Goal: Check status: Check status

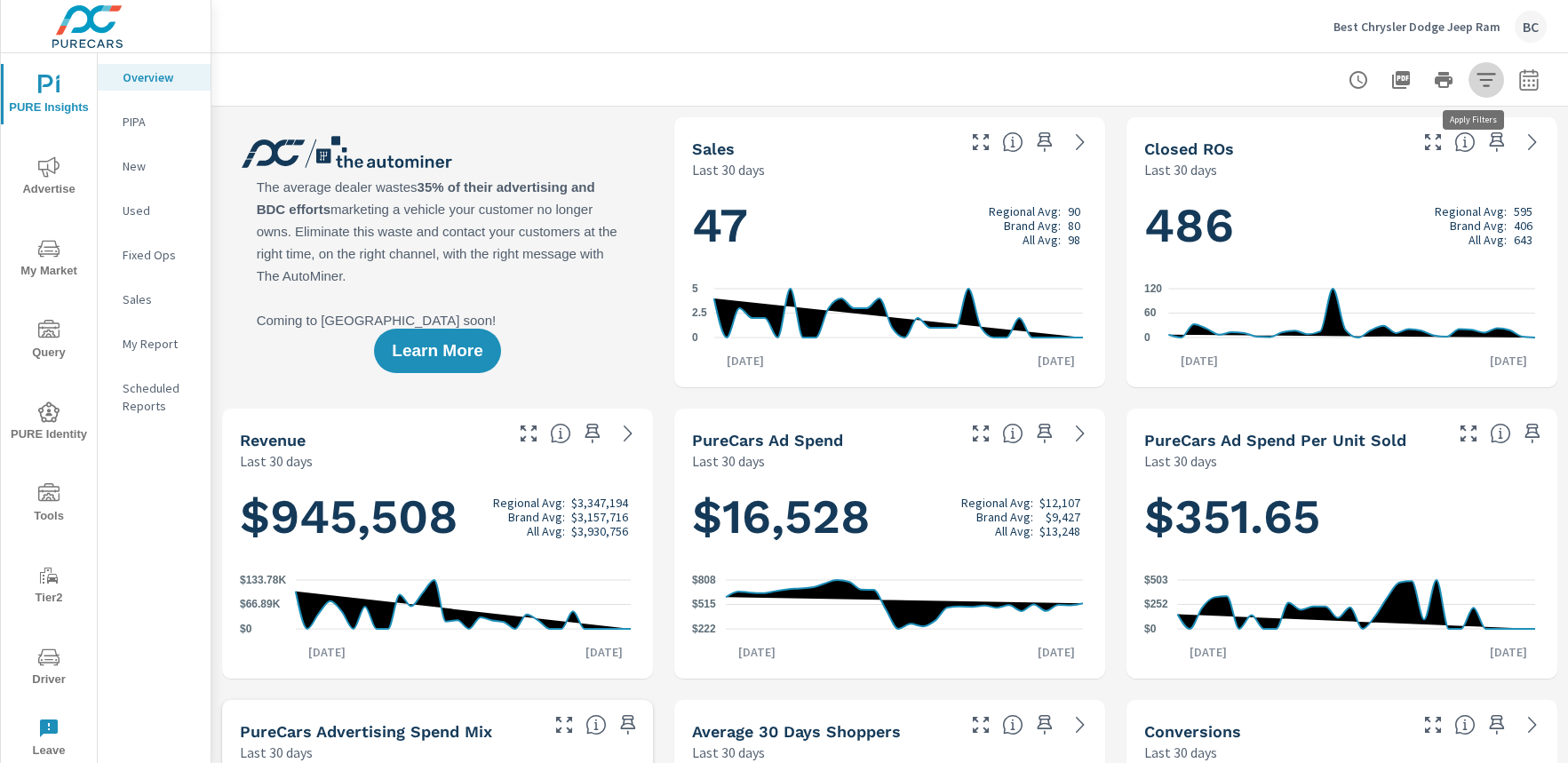
click at [1478, 79] on icon "button" at bounding box center [1485, 79] width 18 height 14
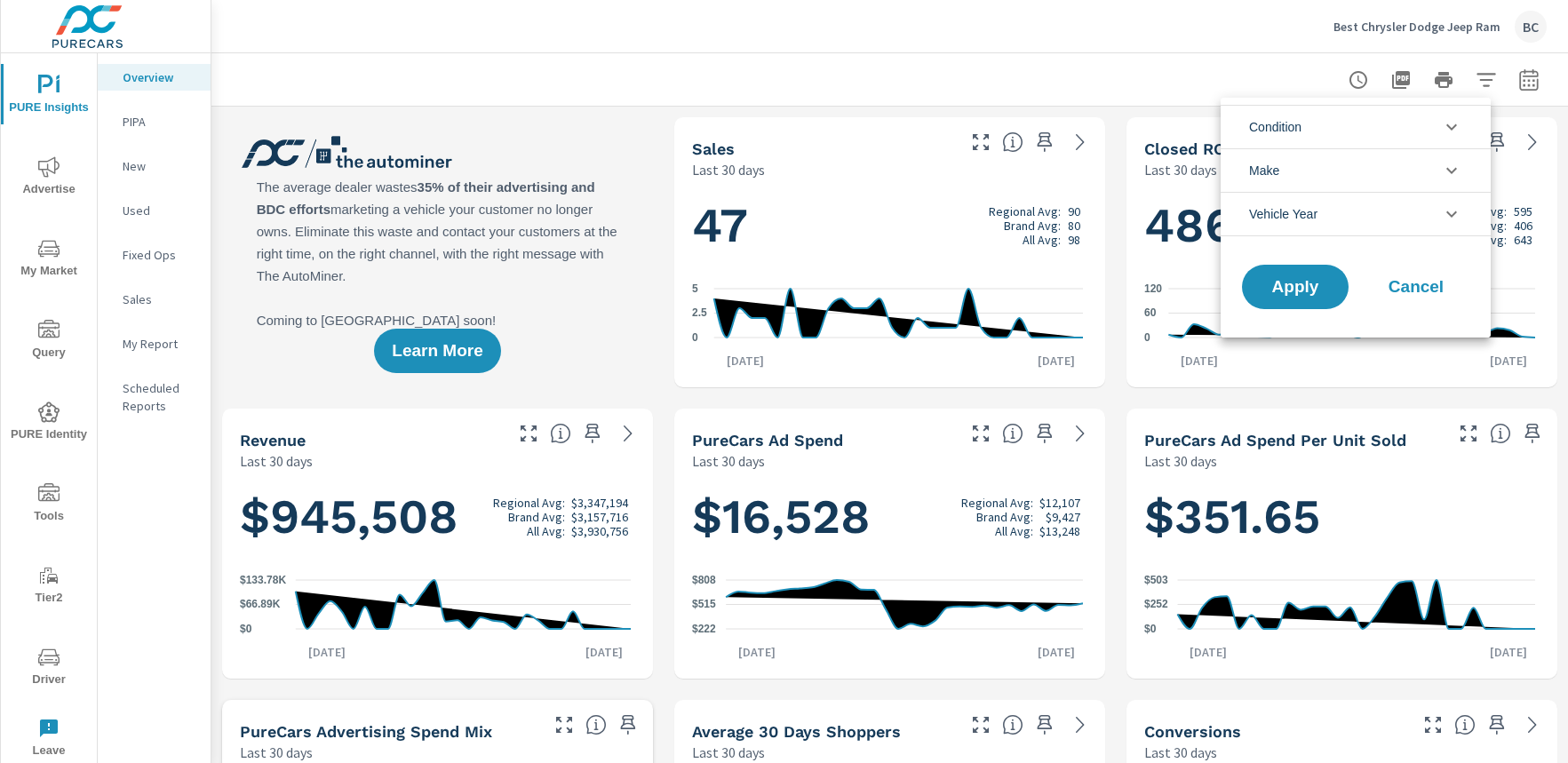
scroll to position [1, 0]
click at [1472, 72] on div at bounding box center [784, 381] width 1568 height 763
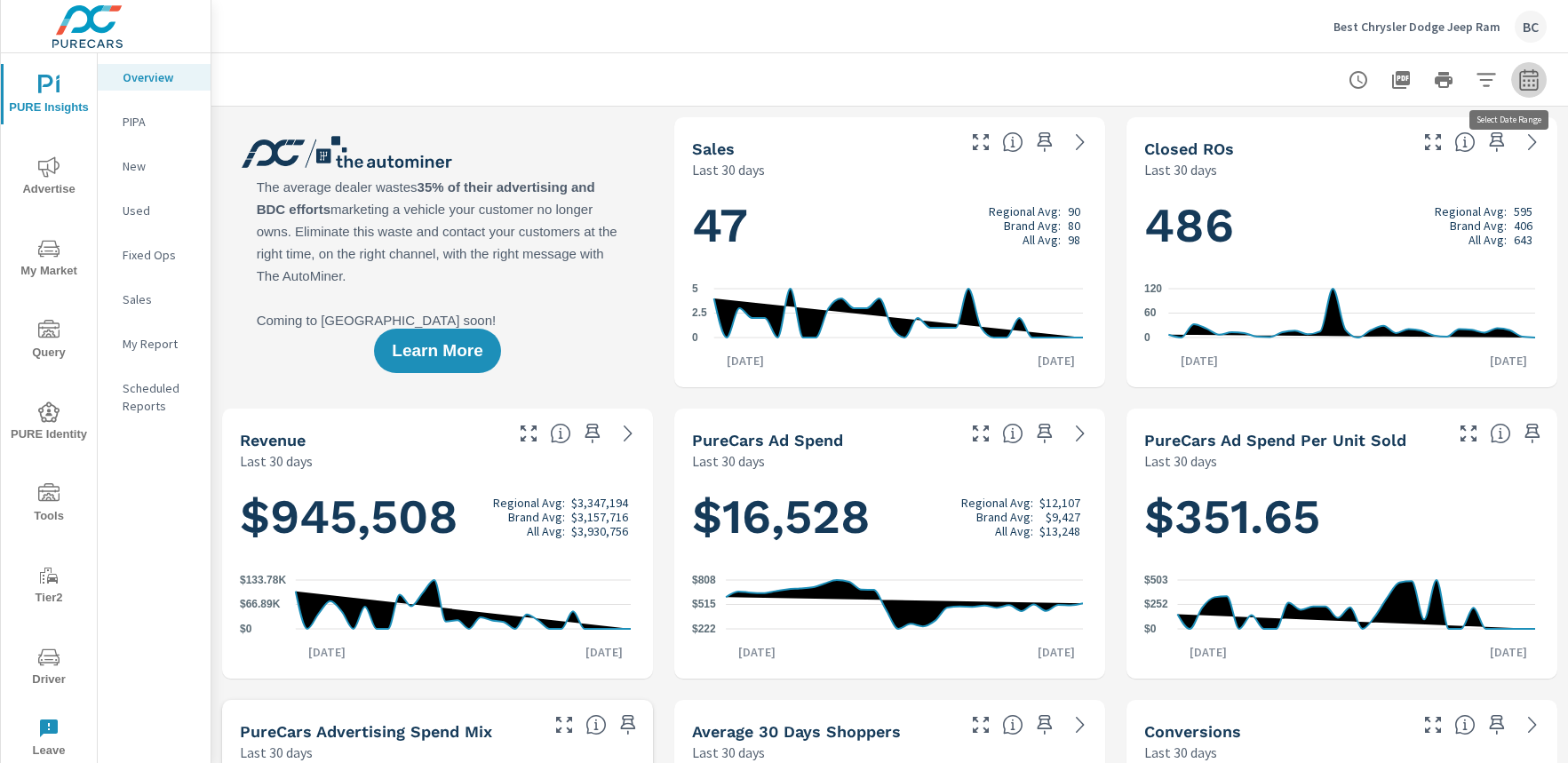
click at [1518, 80] on icon "button" at bounding box center [1528, 79] width 21 height 21
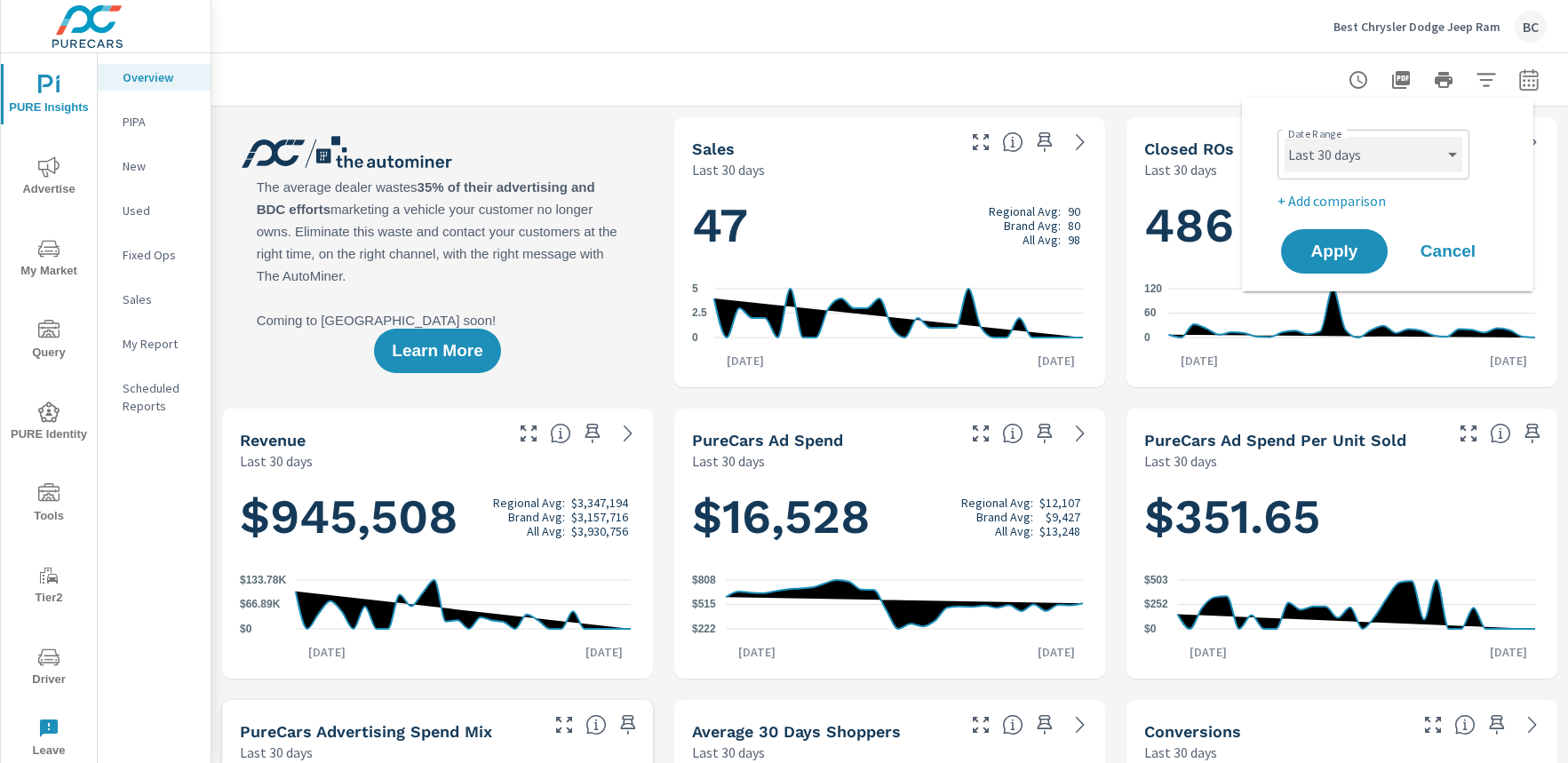
click at [1405, 161] on select "Custom [DATE] Last week Last 7 days Last 14 days Last 30 days Last 45 days Last…" at bounding box center [1373, 154] width 178 height 36
select select "Month to date"
click at [1342, 260] on span "Apply" at bounding box center [1334, 251] width 73 height 16
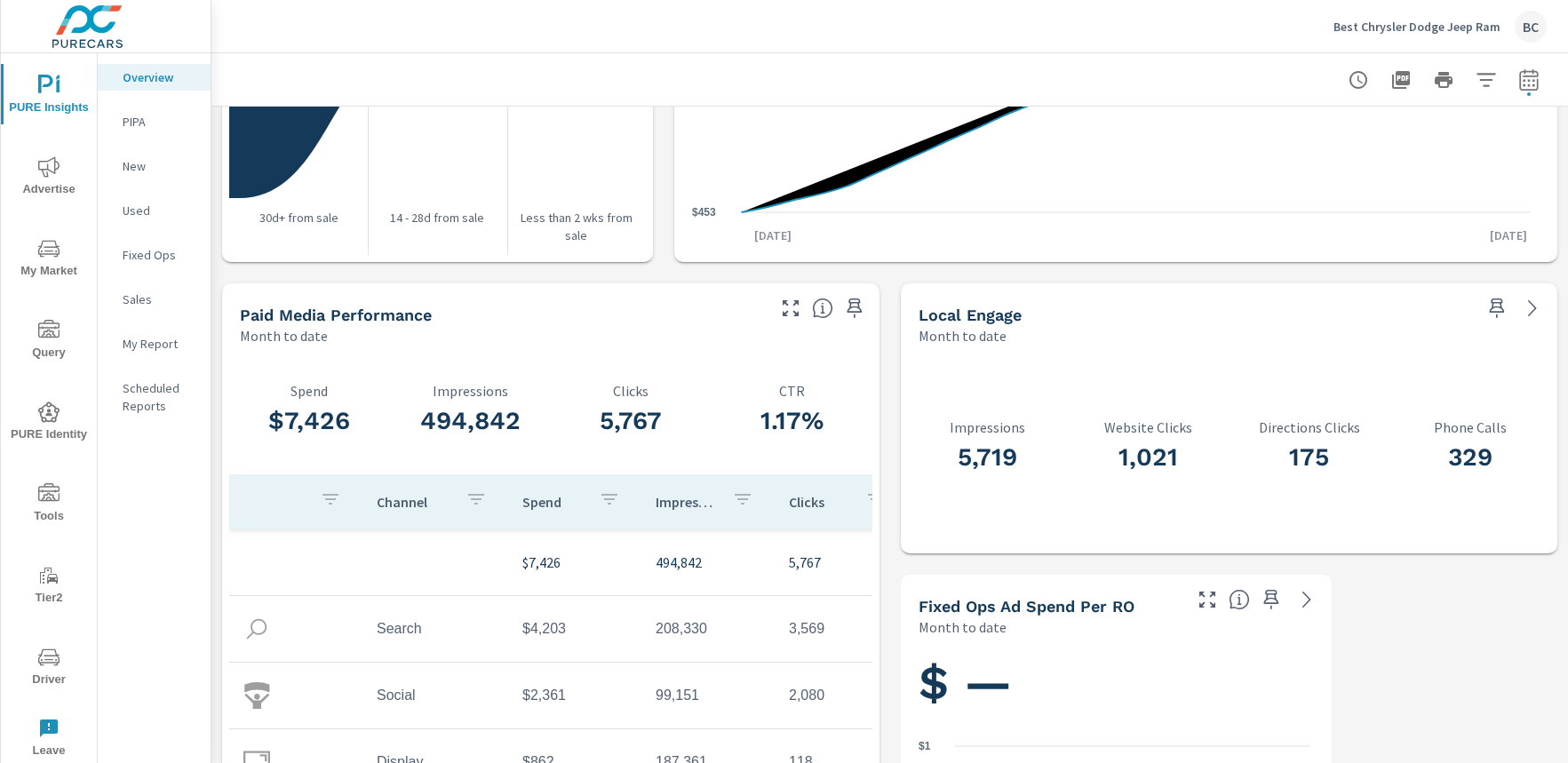
scroll to position [2156, 0]
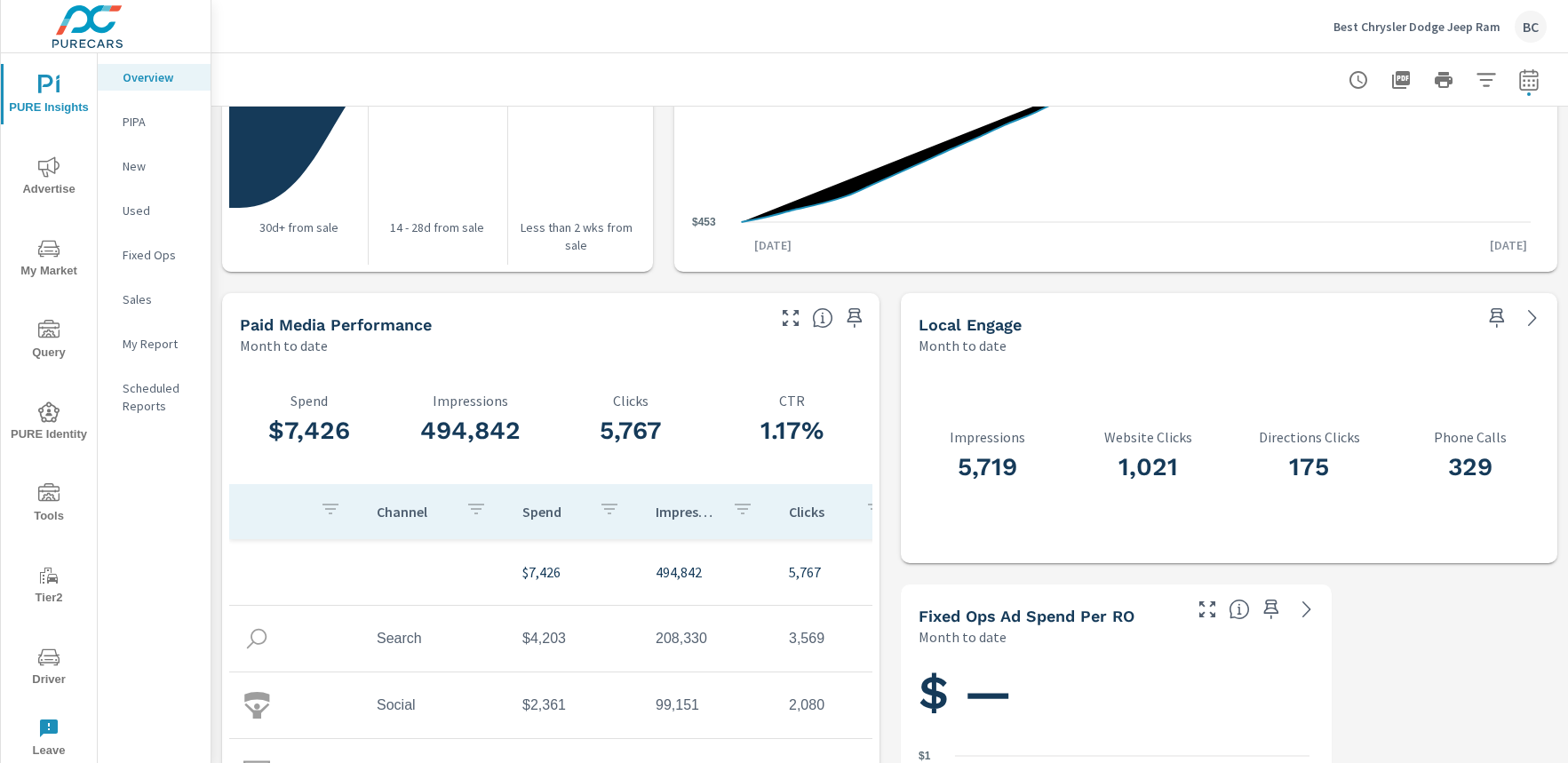
click at [1460, 467] on h3 "329" at bounding box center [1469, 467] width 161 height 30
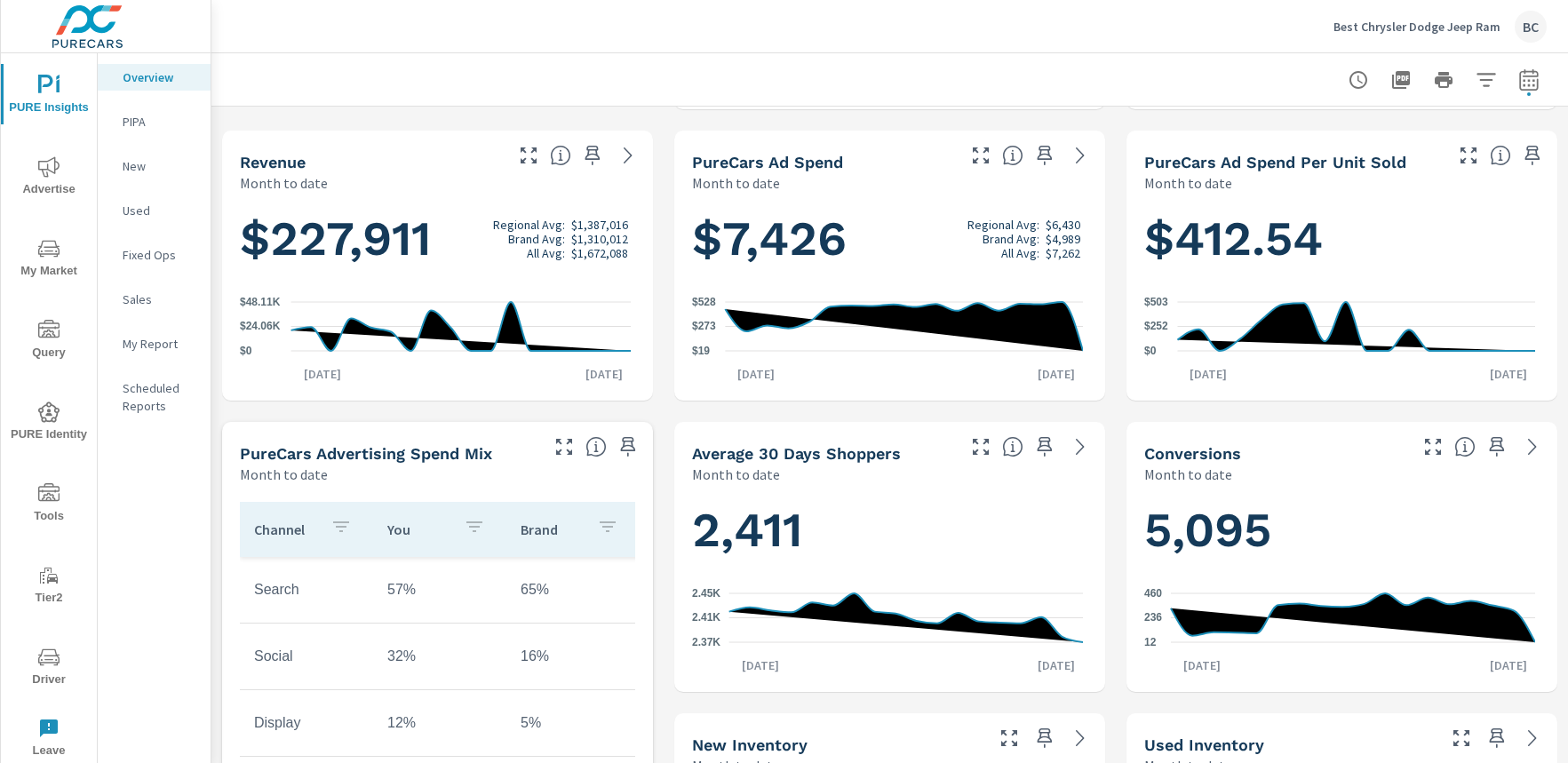
scroll to position [0, 0]
